Goal: Navigation & Orientation: Find specific page/section

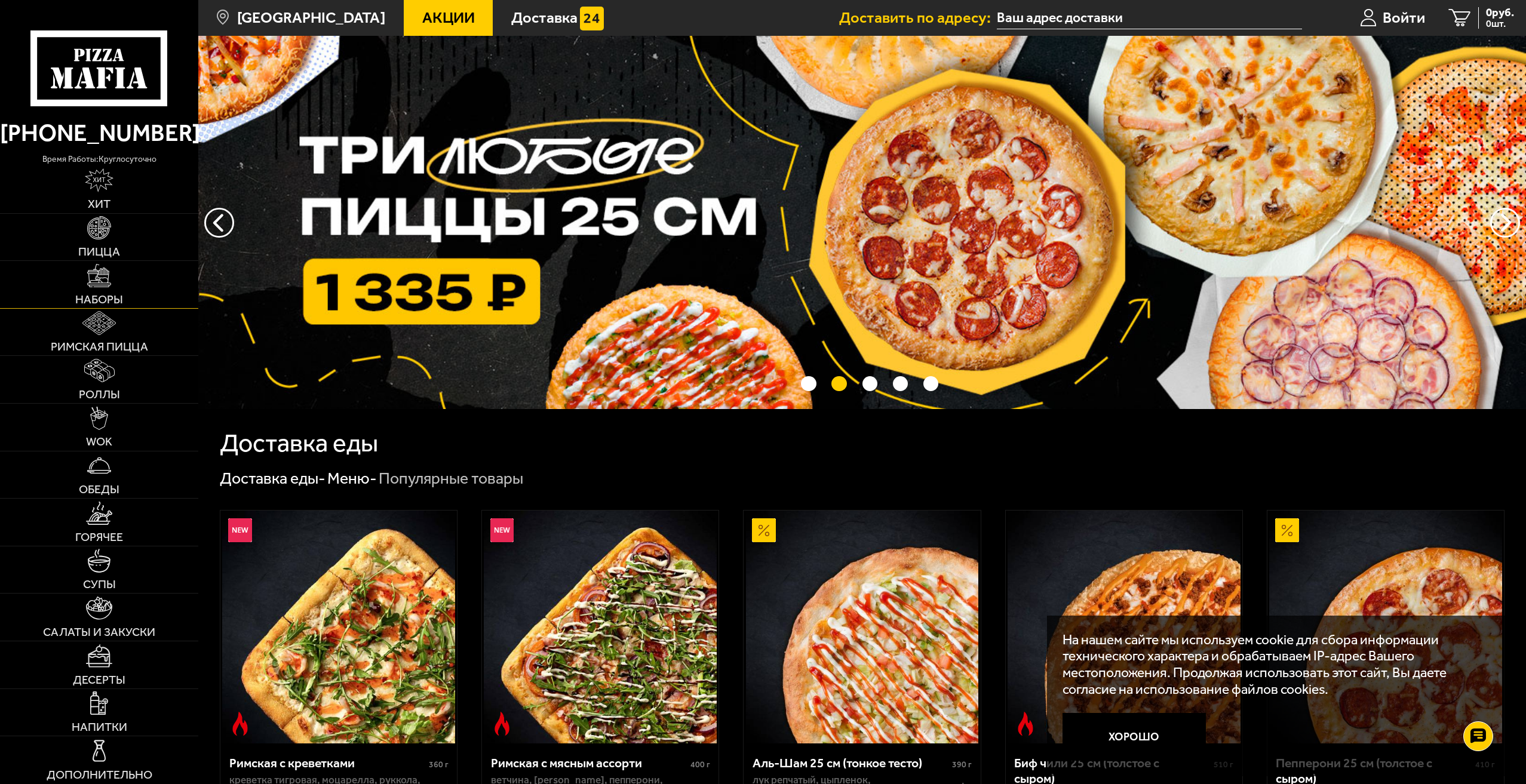
click at [105, 286] on img at bounding box center [98, 275] width 23 height 23
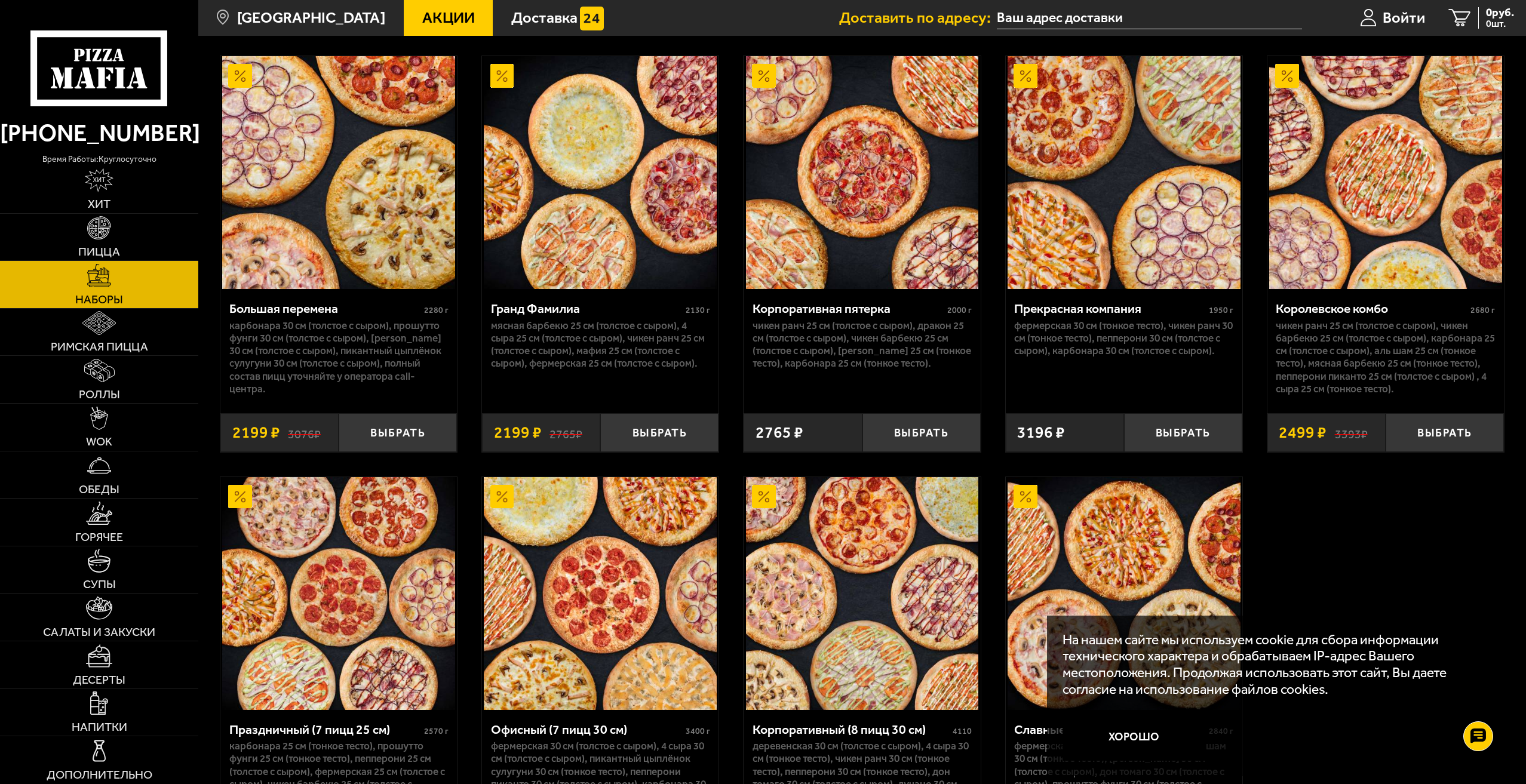
scroll to position [2339, 0]
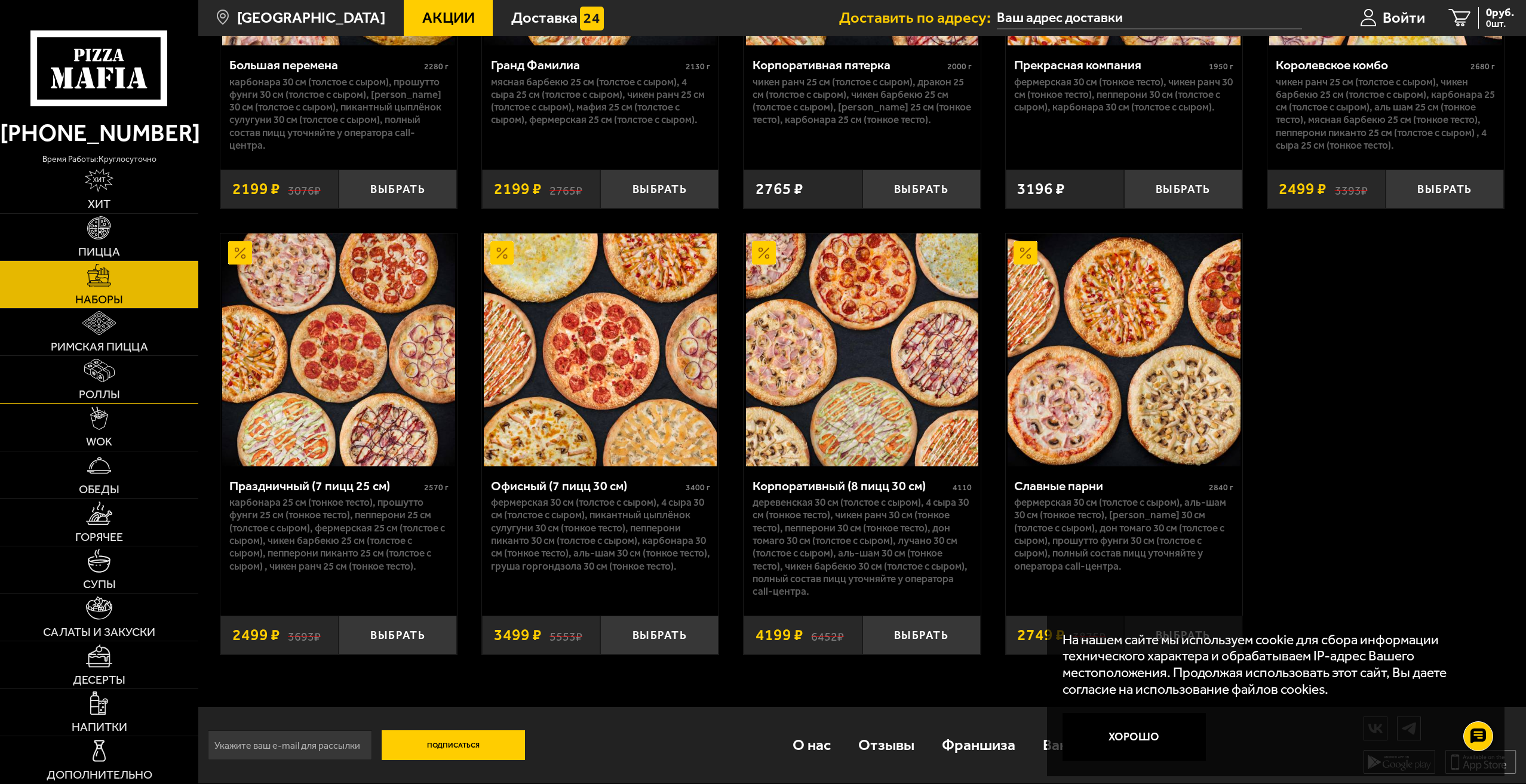
click at [117, 383] on link "Роллы" at bounding box center [99, 379] width 198 height 47
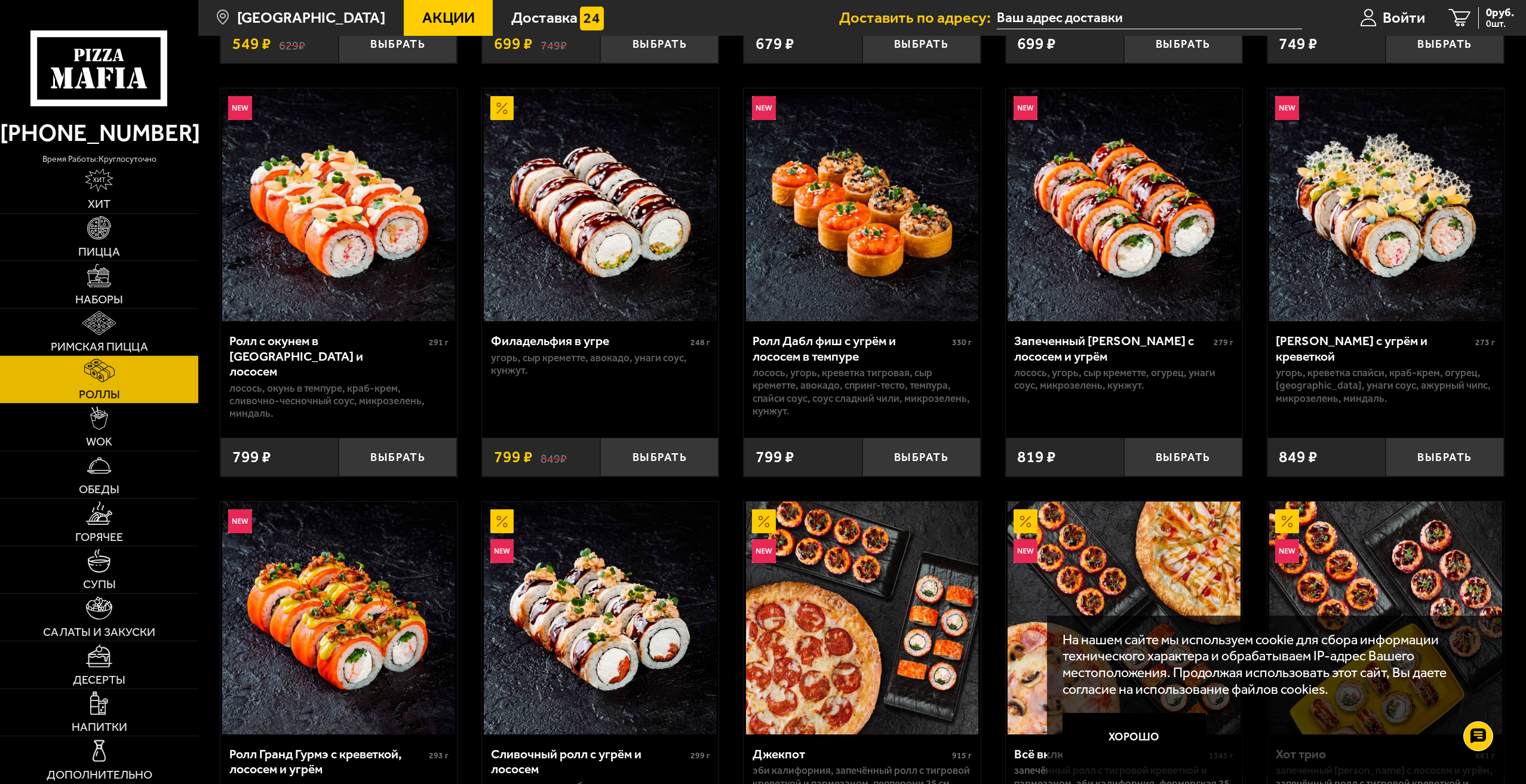
scroll to position [418, 0]
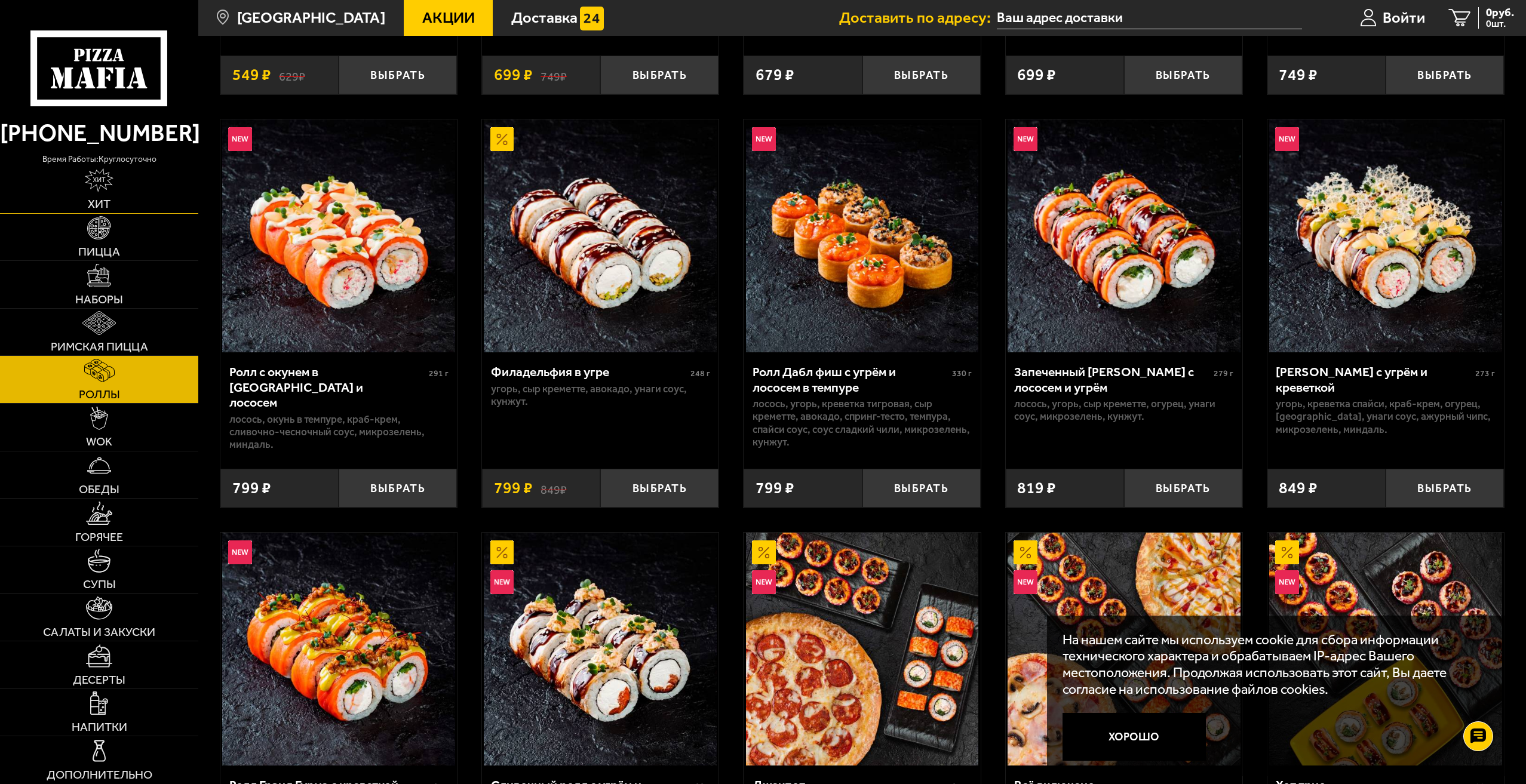
click at [113, 188] on img at bounding box center [99, 179] width 28 height 23
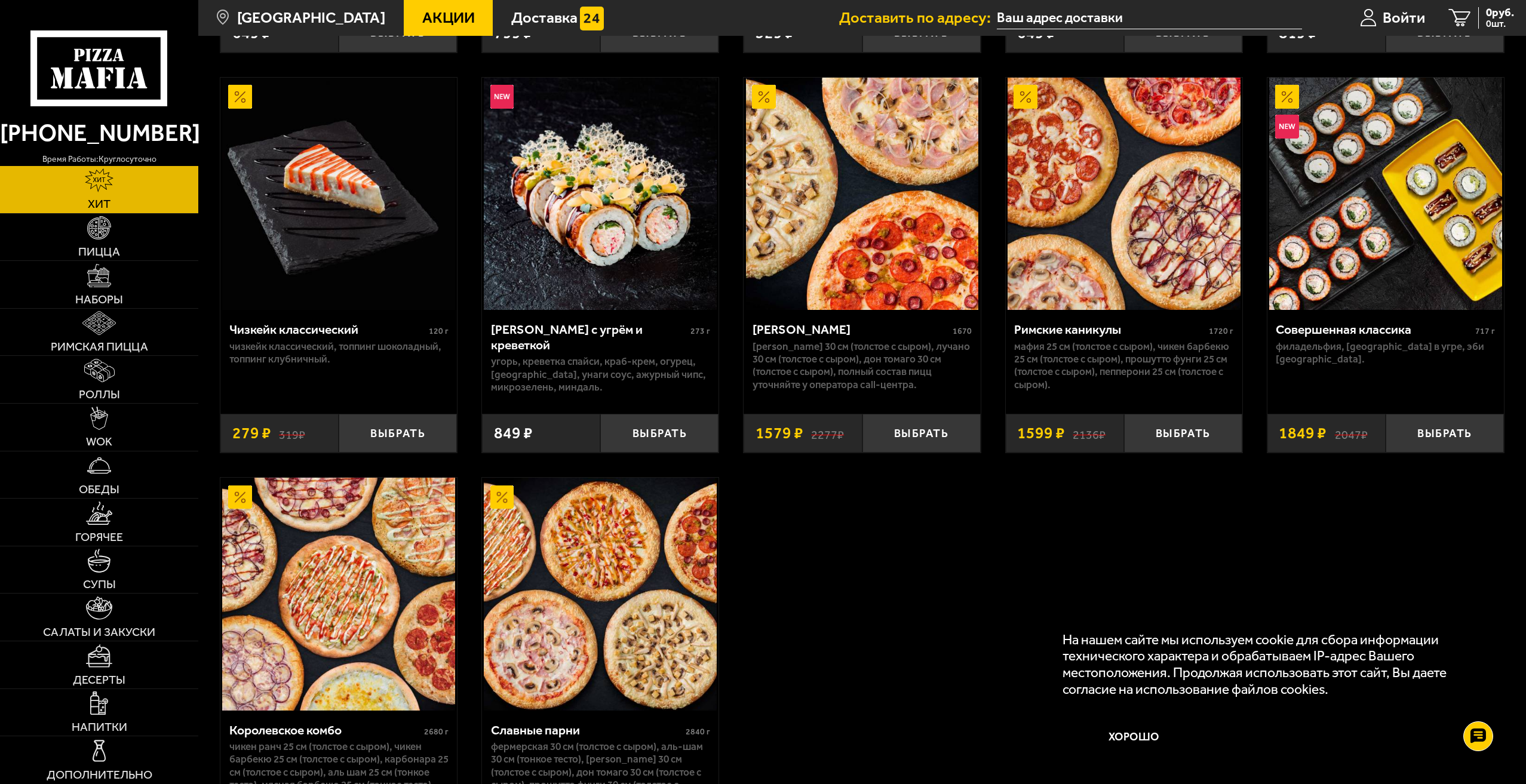
scroll to position [820, 0]
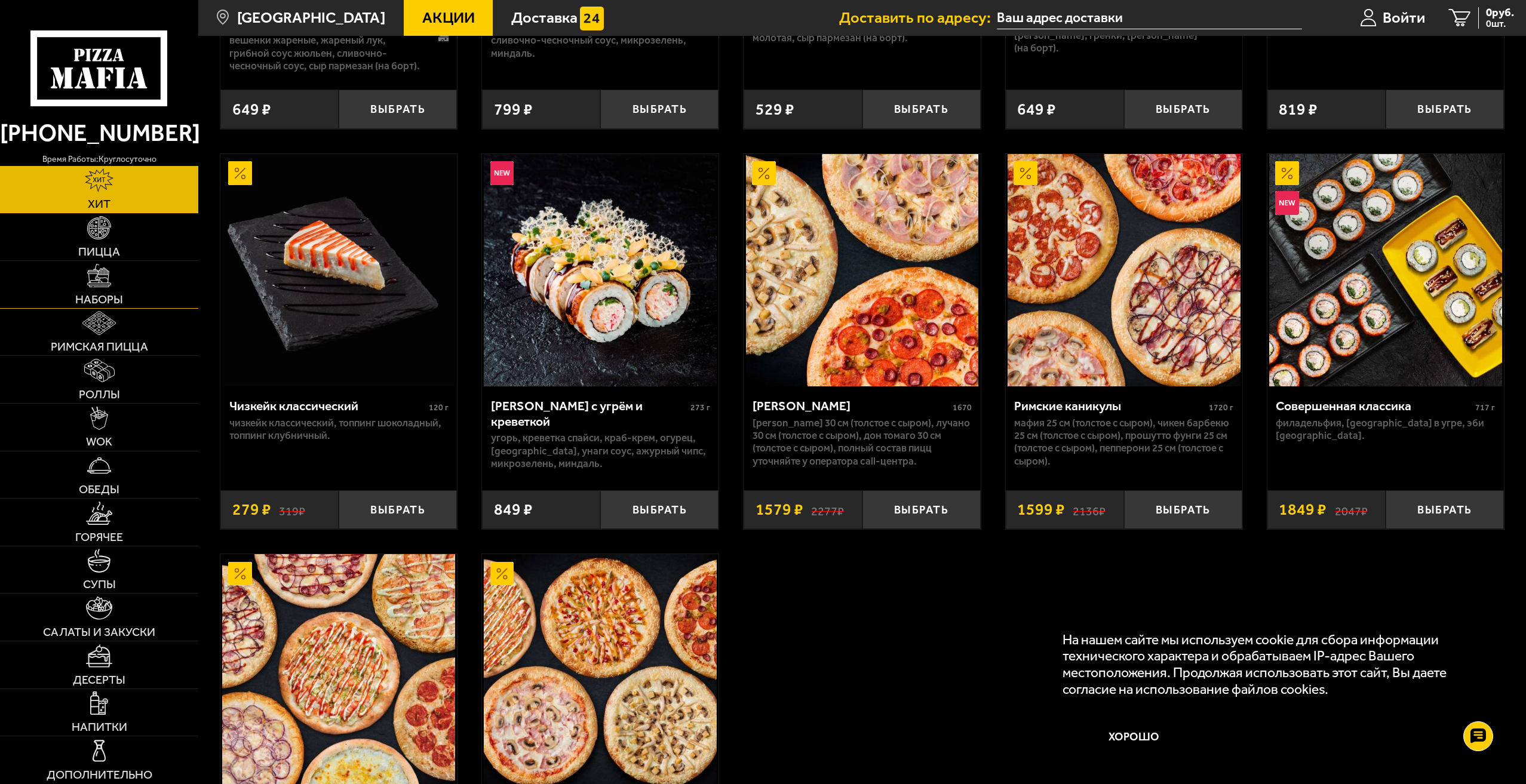
click at [136, 295] on link "Наборы" at bounding box center [99, 284] width 198 height 47
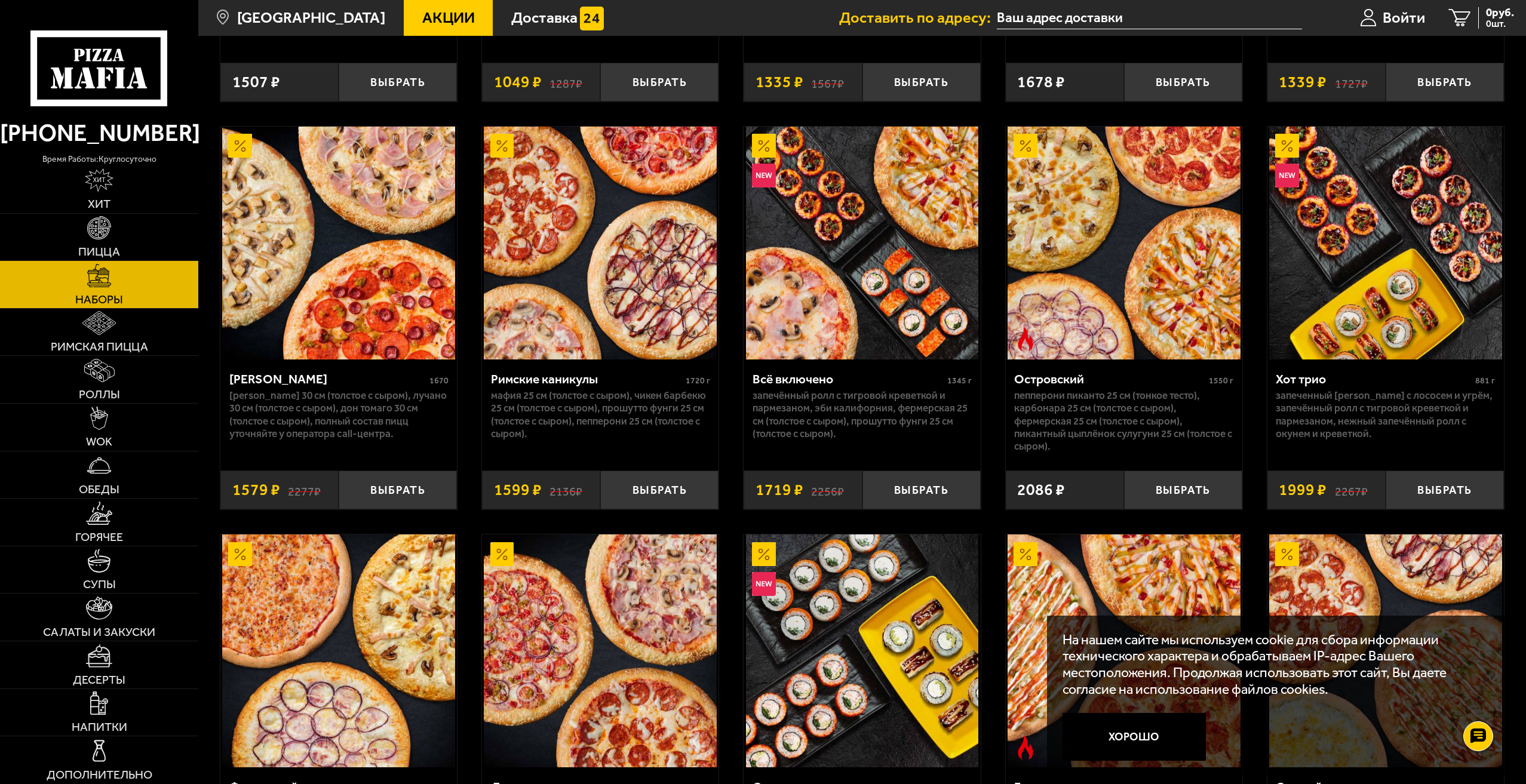
scroll to position [1194, 0]
